Goal: Task Accomplishment & Management: Use online tool/utility

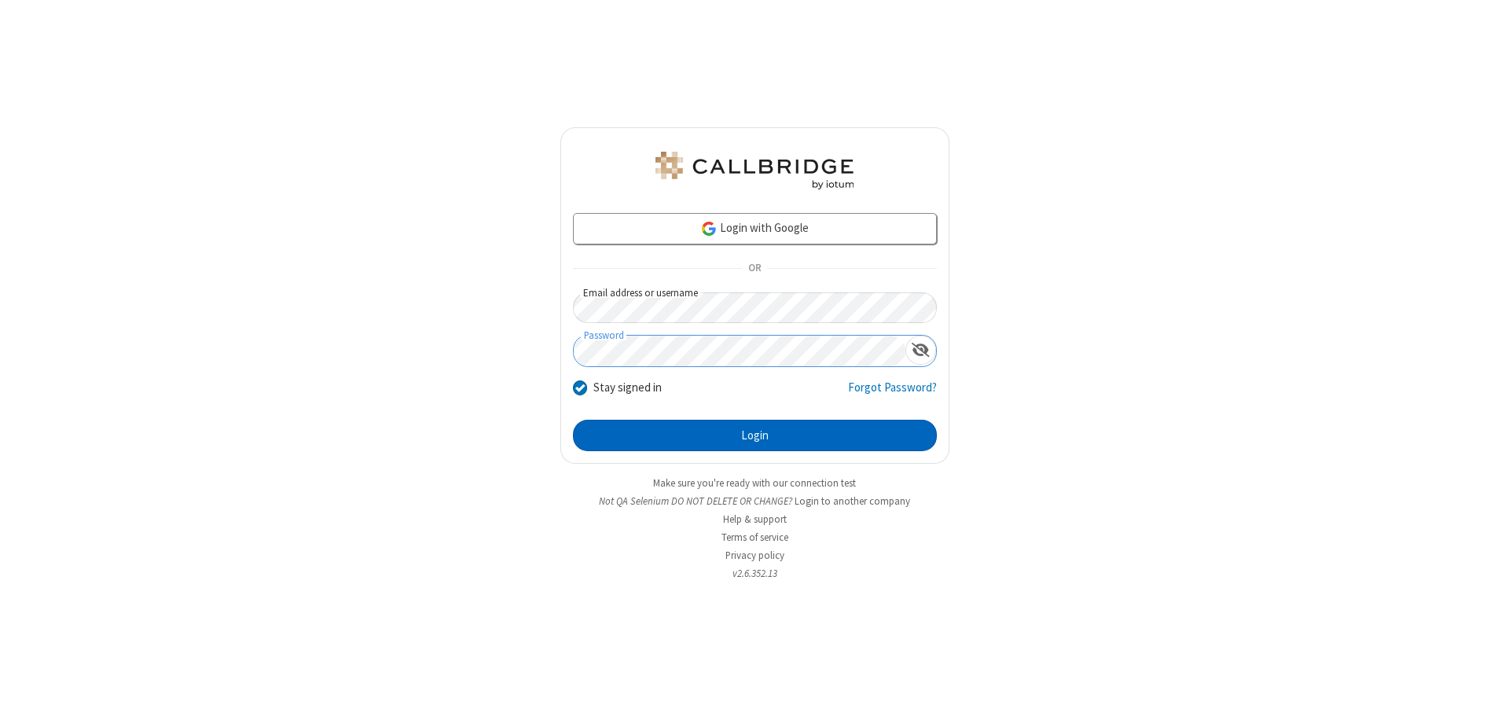
click at [755, 436] on button "Login" at bounding box center [755, 435] width 364 height 31
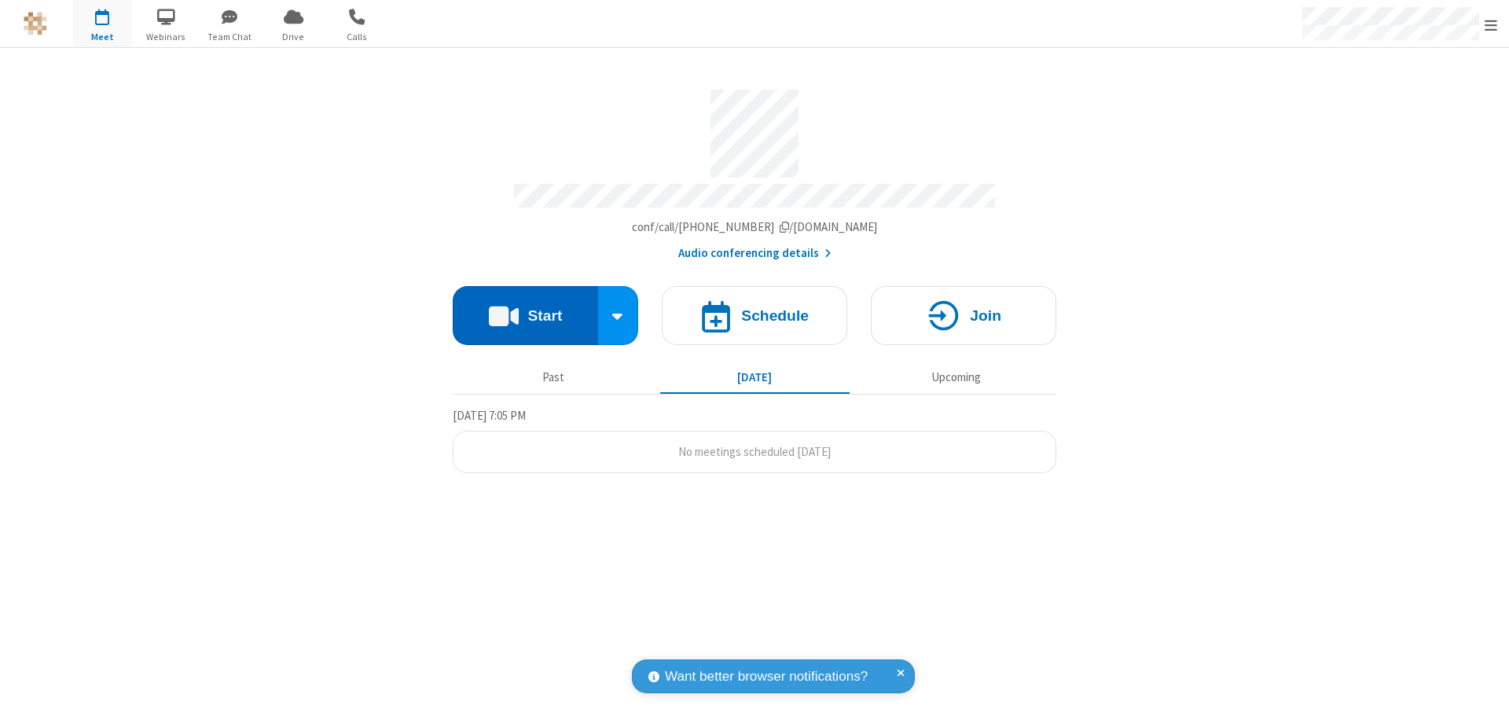
click at [525, 308] on button "Start" at bounding box center [525, 315] width 145 height 59
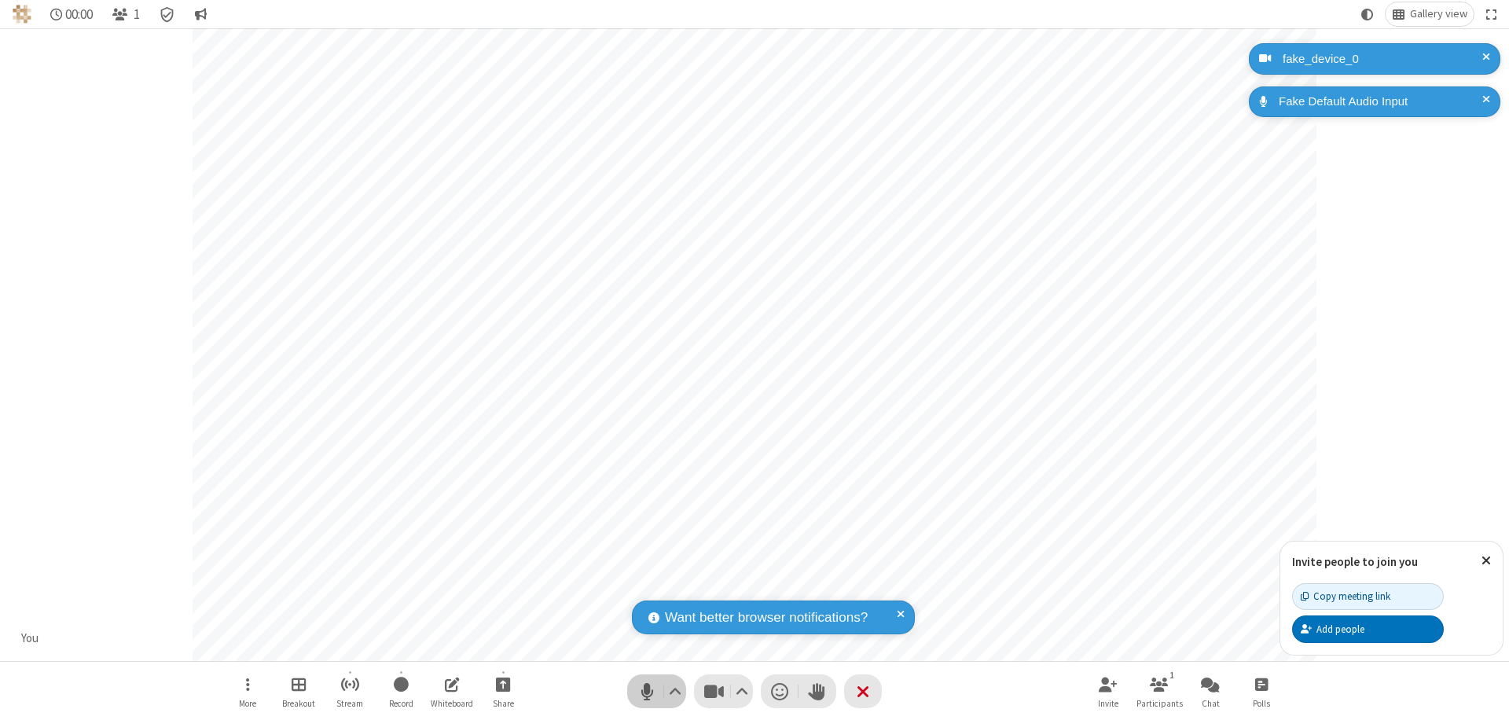
click at [647, 691] on span "Mute (⌘+Shift+A)" at bounding box center [647, 691] width 24 height 23
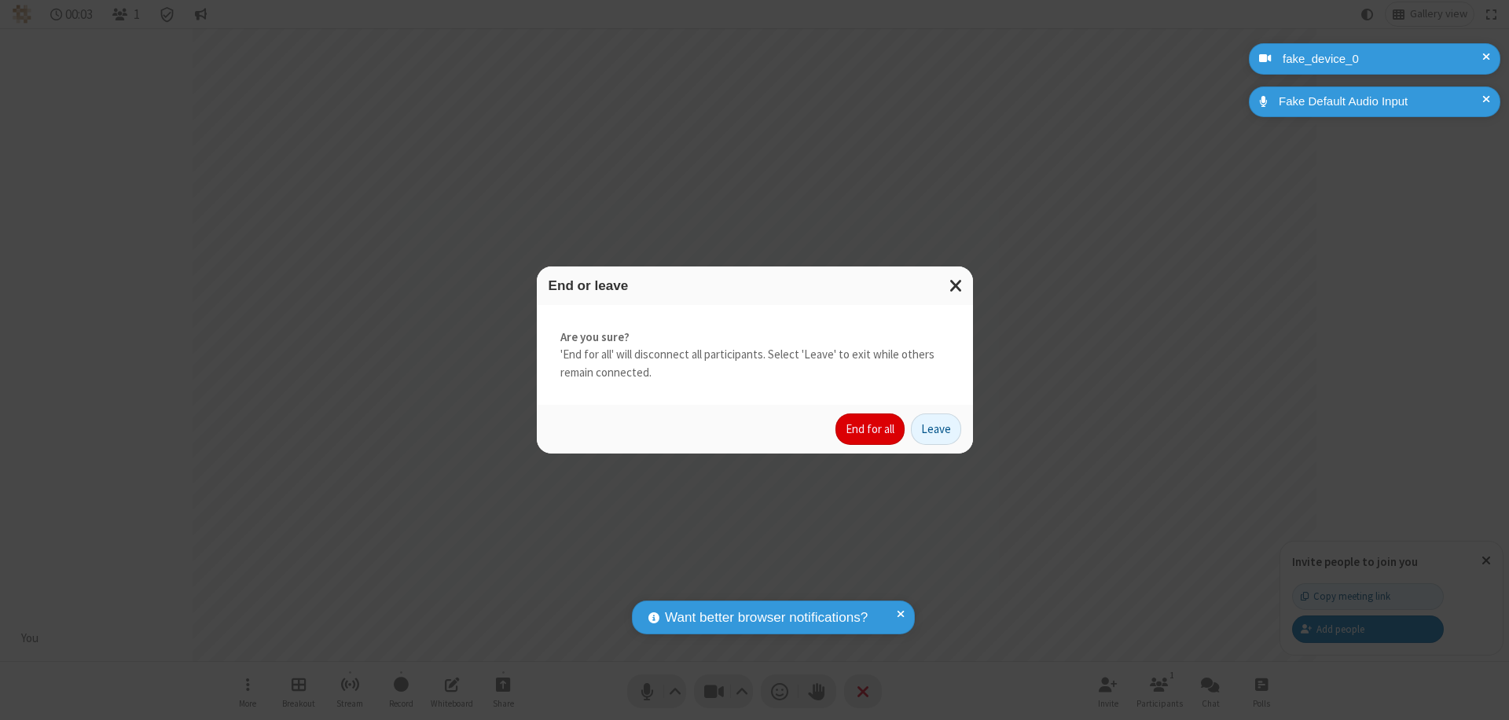
click at [871, 429] on button "End for all" at bounding box center [870, 429] width 69 height 31
